Goal: Find specific page/section: Find specific page/section

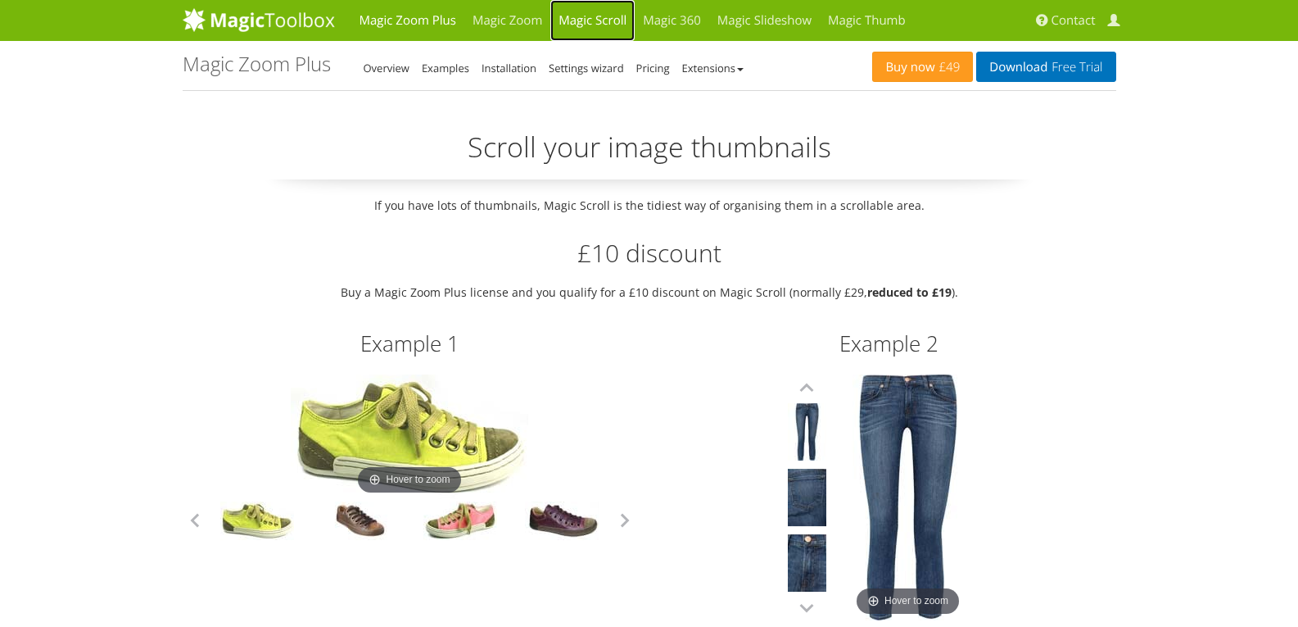
click at [595, 24] on link "Magic Scroll" at bounding box center [593, 20] width 84 height 41
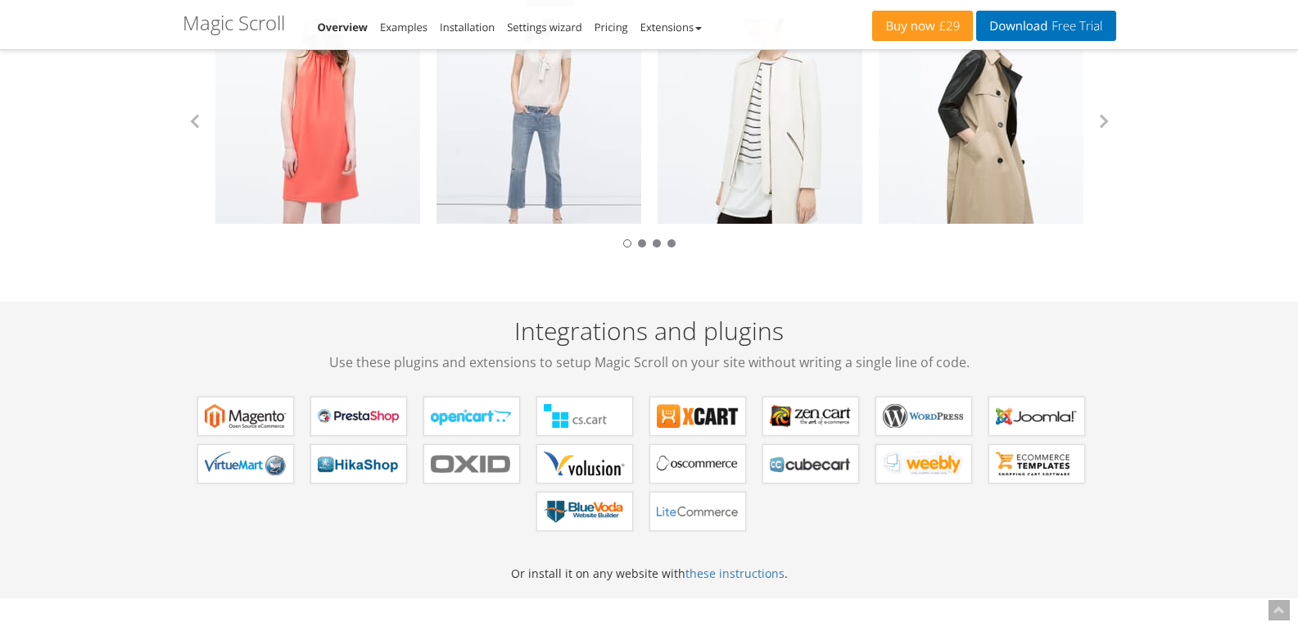
scroll to position [328, 0]
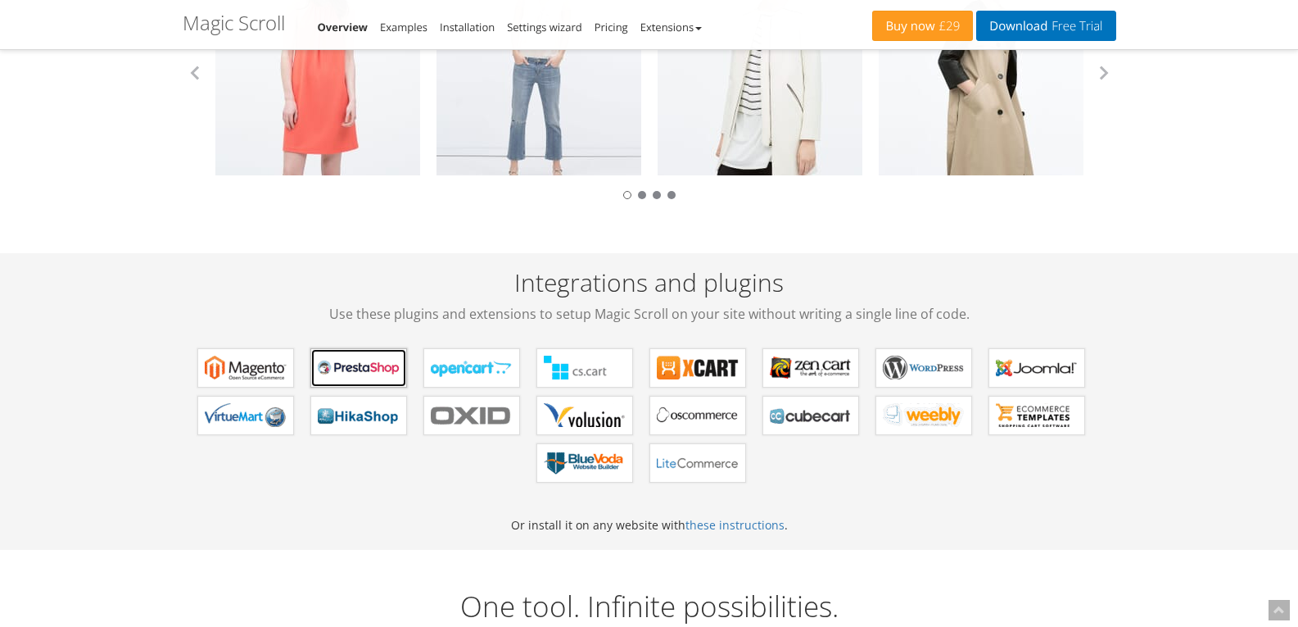
click at [330, 351] on link "Magic Scroll for PrestaShop" at bounding box center [358, 367] width 97 height 39
